Goal: Transaction & Acquisition: Purchase product/service

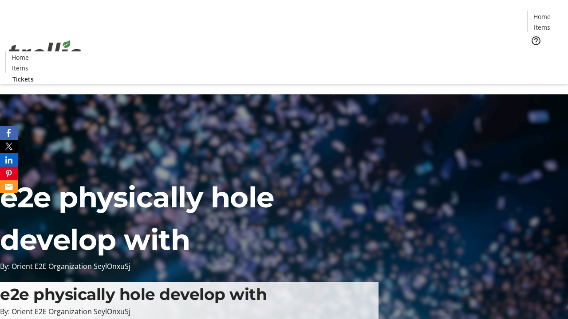
click at [534, 51] on span "Tickets" at bounding box center [544, 55] width 21 height 9
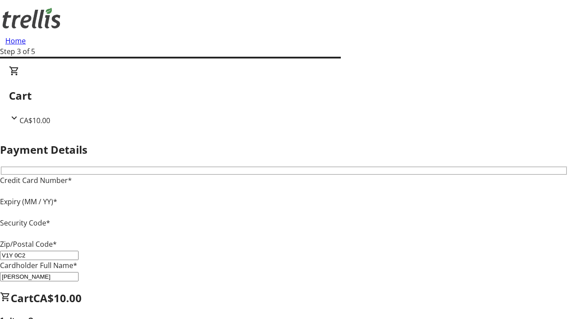
type input "V1Y 0C2"
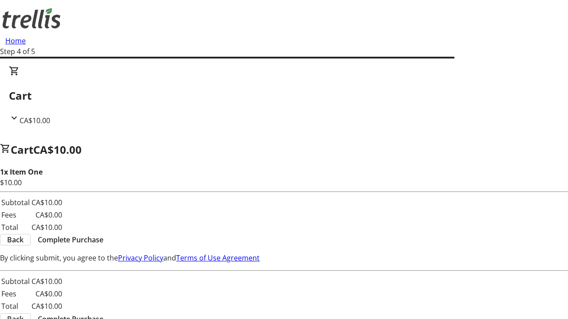
click at [103, 235] on span "Complete Purchase" at bounding box center [71, 240] width 66 height 11
